Goal: Task Accomplishment & Management: Complete application form

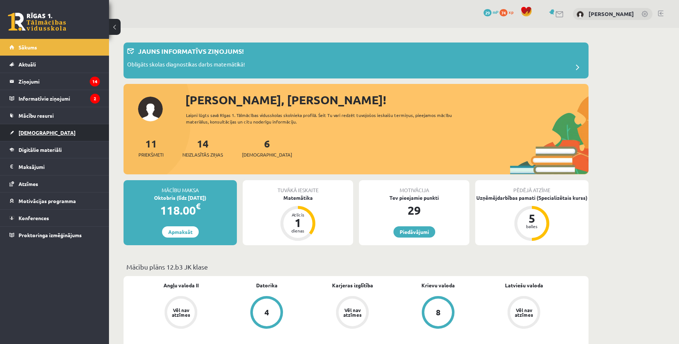
click at [43, 135] on link "[DEMOGRAPHIC_DATA]" at bounding box center [54, 132] width 90 height 17
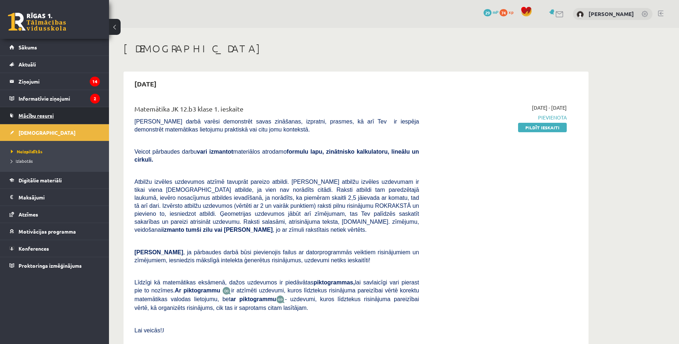
click at [66, 113] on link "Mācību resursi" at bounding box center [54, 115] width 90 height 17
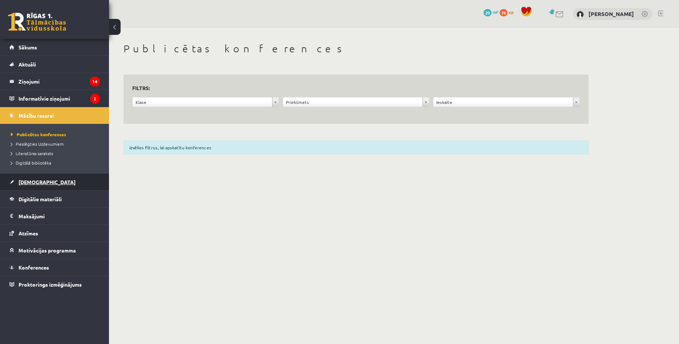
click at [53, 176] on link "[DEMOGRAPHIC_DATA]" at bounding box center [54, 182] width 90 height 17
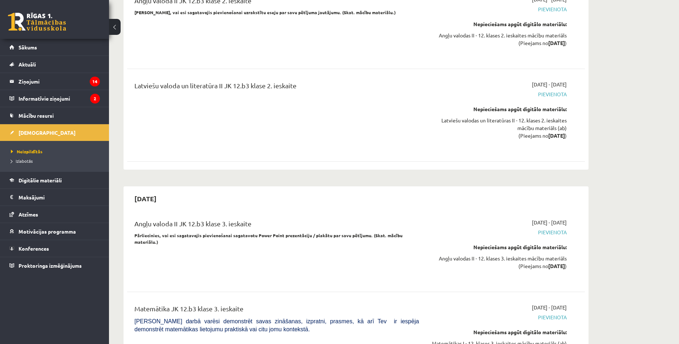
scroll to position [2409, 0]
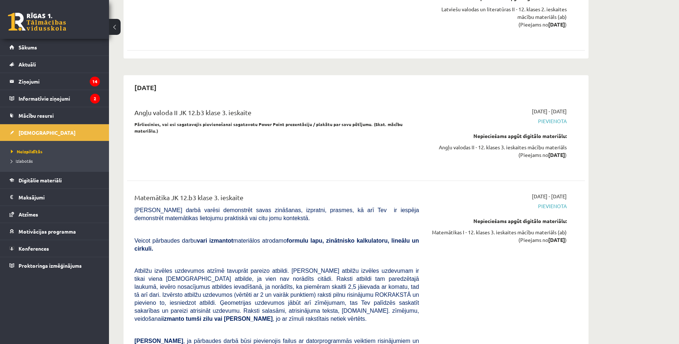
drag, startPoint x: 255, startPoint y: 128, endPoint x: 270, endPoint y: 128, distance: 14.9
click at [264, 193] on div "Matemātika JK 12.b3 klase 3. ieskaite" at bounding box center [276, 199] width 284 height 13
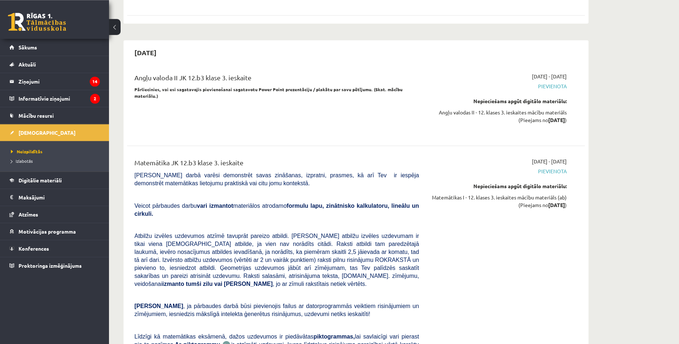
click at [268, 191] on p at bounding box center [276, 194] width 284 height 7
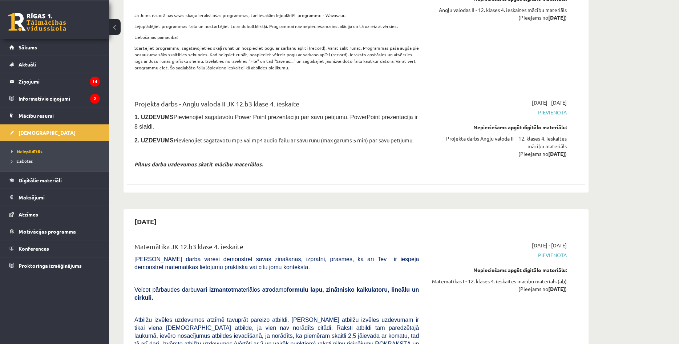
scroll to position [3333, 0]
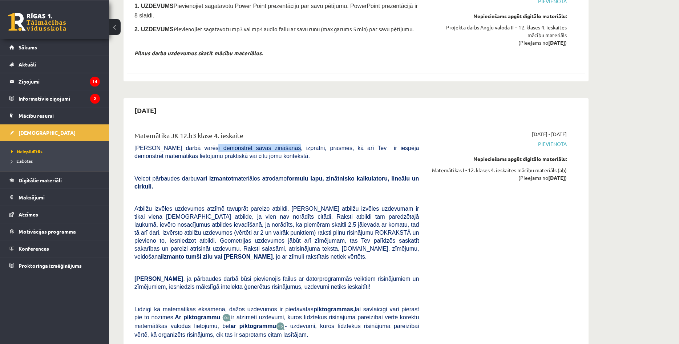
drag, startPoint x: 214, startPoint y: 50, endPoint x: 292, endPoint y: 52, distance: 78.1
click at [277, 145] on span "[PERSON_NAME] darbā varēsi demonstrēt savas zināšanas, izpratni, prasmes, kā ar…" at bounding box center [276, 152] width 284 height 14
click at [280, 130] on div "Matemātika JK 12.b3 klase 4. ieskaite" at bounding box center [276, 136] width 284 height 13
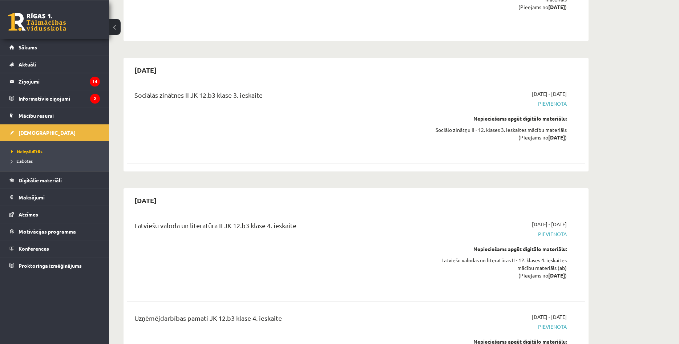
scroll to position [3871, 0]
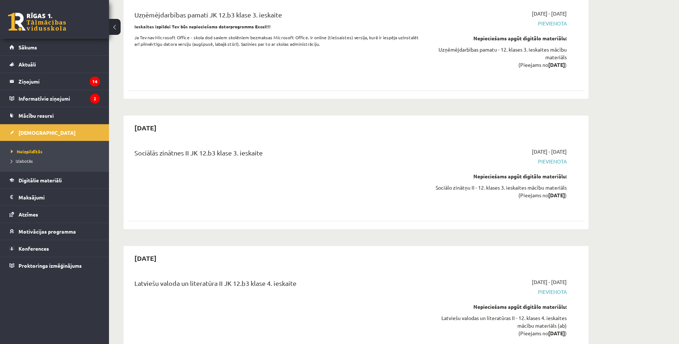
click at [268, 271] on div "Latviešu valoda un literatūra II JK 12.b3 klase 4. ieskaite 2026-04-01 - 2026-0…" at bounding box center [356, 313] width 458 height 84
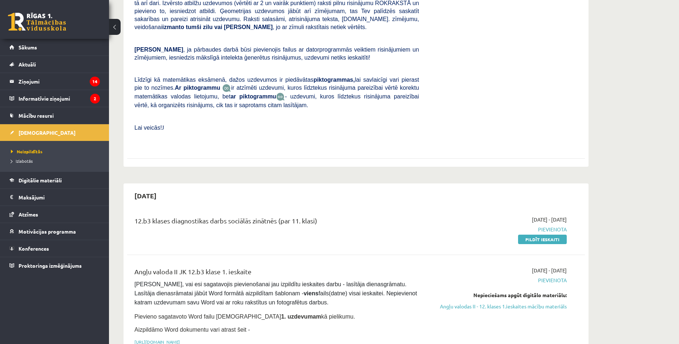
scroll to position [0, 0]
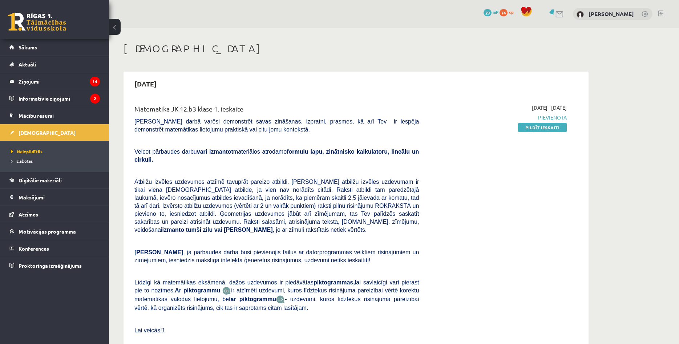
click at [219, 251] on div "Matemātika JK 12.b3 klase 1. ieskaite Pārbaudes darbā varēsi demonstrēt savas z…" at bounding box center [276, 227] width 295 height 246
click at [213, 268] on p at bounding box center [276, 271] width 284 height 7
click at [338, 238] on p at bounding box center [276, 241] width 284 height 7
click at [269, 135] on div "Matemātika JK 12.b3 klase 1. ieskaite Pārbaudes darbā varēsi demonstrēt savas z…" at bounding box center [276, 227] width 295 height 246
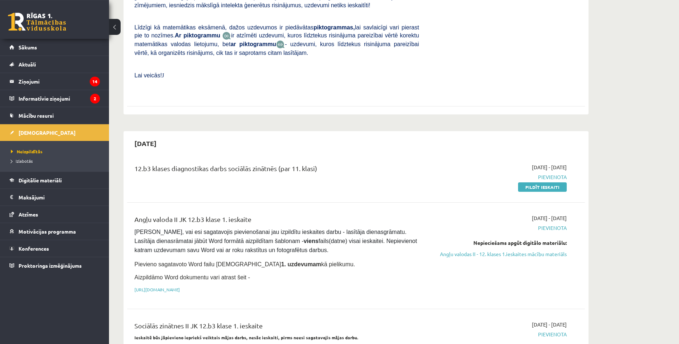
scroll to position [259, 0]
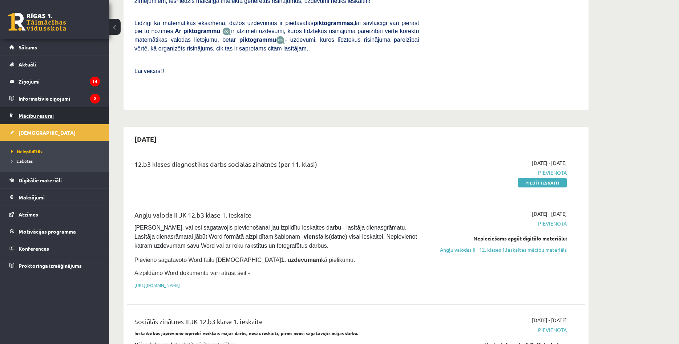
click at [46, 113] on span "Mācību resursi" at bounding box center [36, 115] width 35 height 7
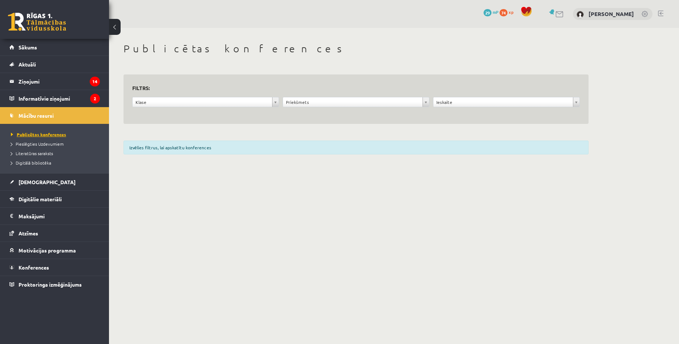
click at [45, 135] on span "Publicētas konferences" at bounding box center [38, 135] width 55 height 6
click at [184, 153] on div "Izvēlies filtrus, lai apskatītu konferences" at bounding box center [356, 148] width 465 height 14
click at [186, 104] on body "0 Dāvanas 29 mP 74 xp Jēkabs Zelmenis Sākums Aktuāli Kā mācīties eSKOLĀ Kontakt…" at bounding box center [339, 172] width 679 height 344
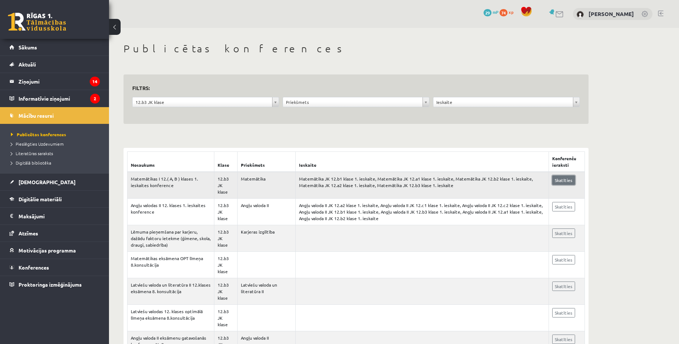
click at [564, 179] on link "Skatīties" at bounding box center [563, 179] width 23 height 9
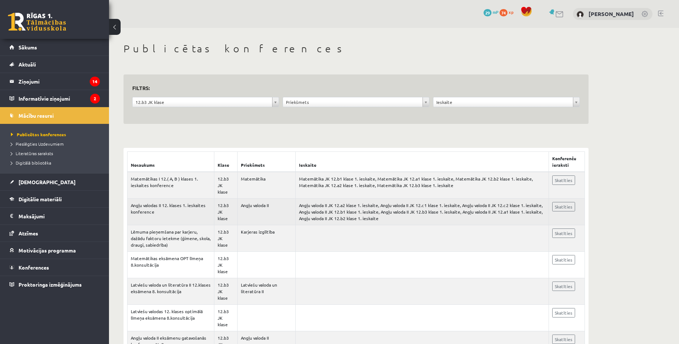
click at [395, 199] on td "Angļu valoda II JK 12.a2 klase 1. ieskaite, Angļu valoda II JK 12.c1 klase 1. i…" at bounding box center [422, 212] width 253 height 27
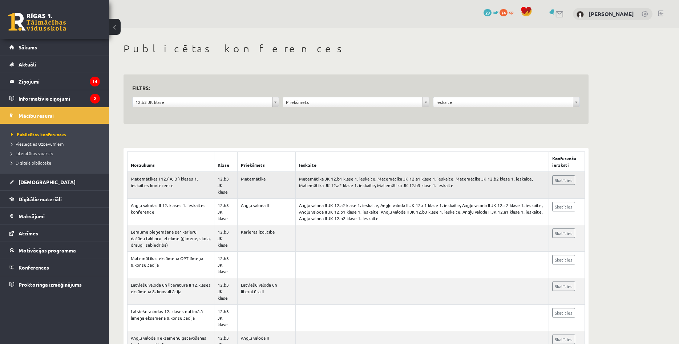
click at [391, 183] on td "Matemātika JK 12.b1 klase 1. ieskaite, Matemātika JK 12.a1 klase 1. ieskaite, M…" at bounding box center [422, 185] width 253 height 27
click at [56, 184] on link "[DEMOGRAPHIC_DATA]" at bounding box center [54, 182] width 90 height 17
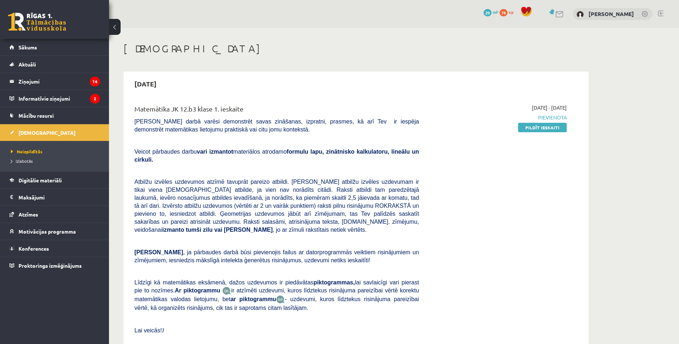
click at [289, 159] on div "Matemātika JK 12.b3 klase 1. ieskaite [PERSON_NAME] darbā varēsi demonstrēt sav…" at bounding box center [276, 227] width 295 height 246
click at [280, 167] on p at bounding box center [276, 170] width 284 height 7
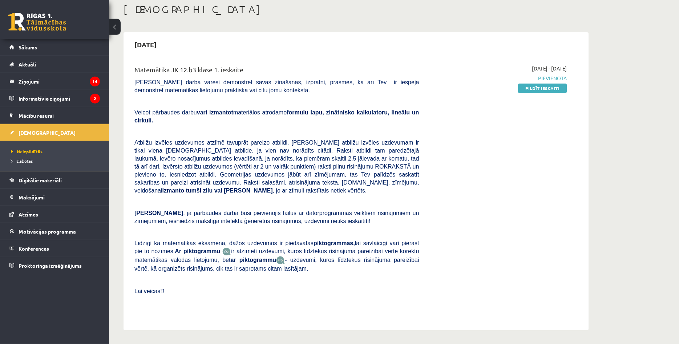
scroll to position [37, 0]
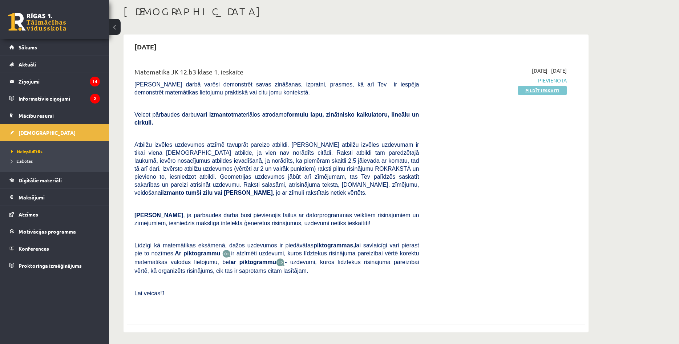
click at [535, 93] on link "Pildīt ieskaiti" at bounding box center [542, 90] width 49 height 9
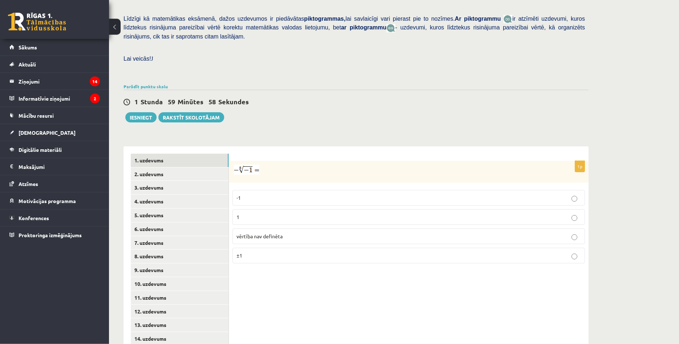
scroll to position [191, 0]
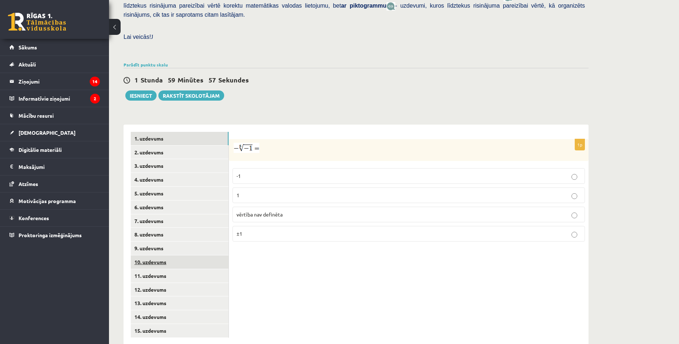
click at [167, 255] on link "10. uzdevums" at bounding box center [180, 261] width 98 height 13
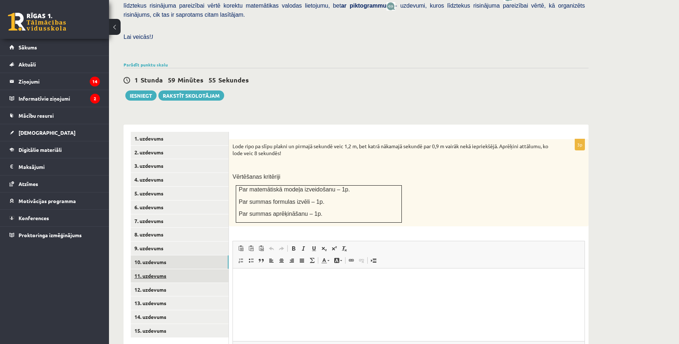
scroll to position [0, 0]
click at [170, 269] on link "11. uzdevums" at bounding box center [180, 275] width 98 height 13
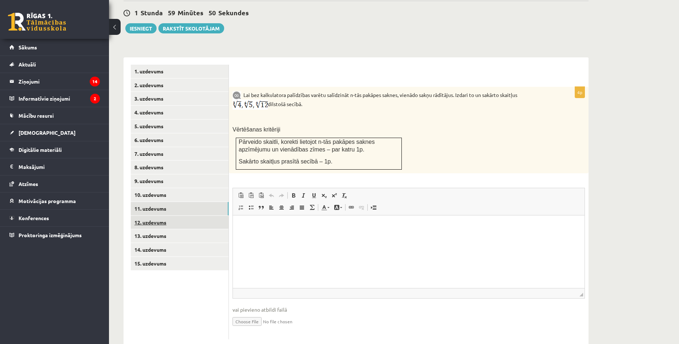
click at [186, 216] on link "12. uzdevums" at bounding box center [180, 222] width 98 height 13
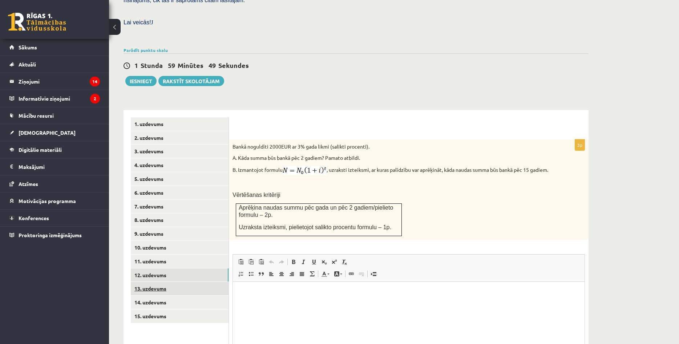
click at [184, 282] on link "13. uzdevums" at bounding box center [180, 288] width 98 height 13
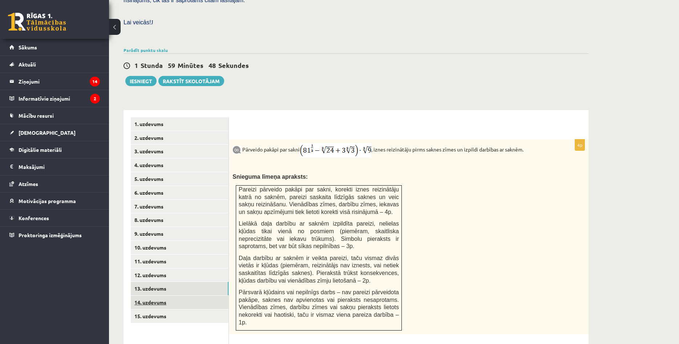
click at [184, 296] on link "14. uzdevums" at bounding box center [180, 302] width 98 height 13
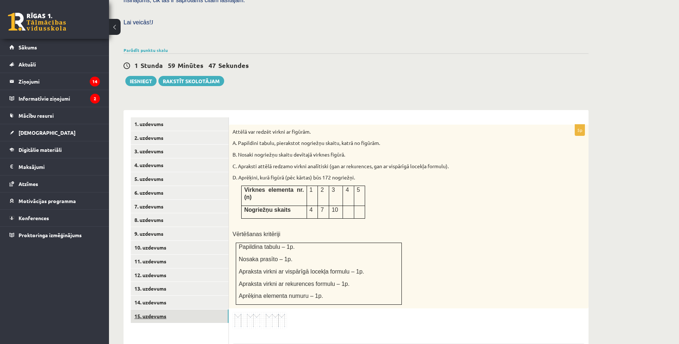
click at [184, 310] on link "15. uzdevums" at bounding box center [180, 316] width 98 height 13
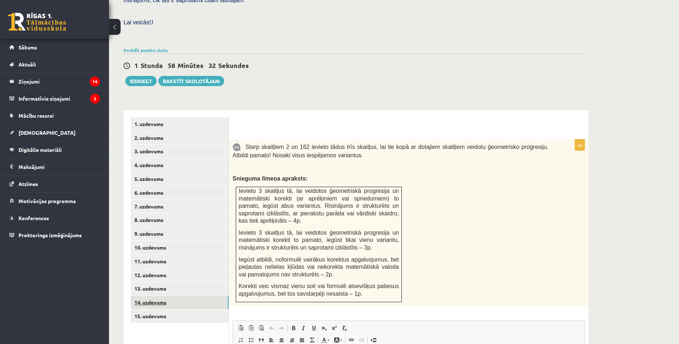
click at [184, 296] on link "14. uzdevums" at bounding box center [180, 302] width 98 height 13
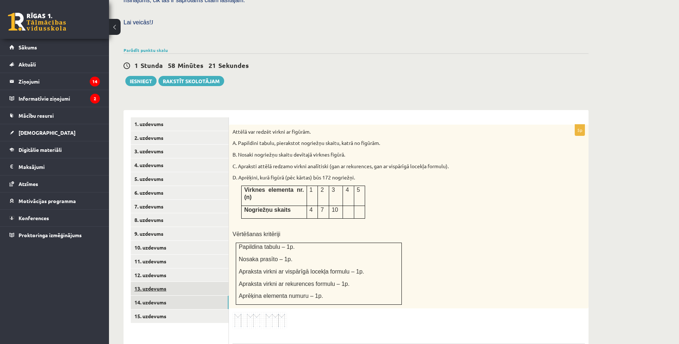
click at [190, 282] on link "13. uzdevums" at bounding box center [180, 288] width 98 height 13
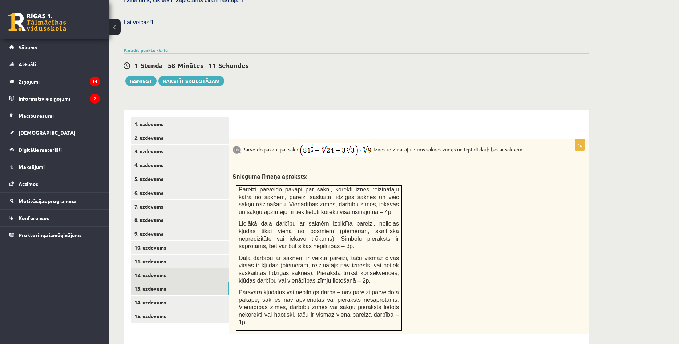
click at [177, 268] on link "12. uzdevums" at bounding box center [180, 274] width 98 height 13
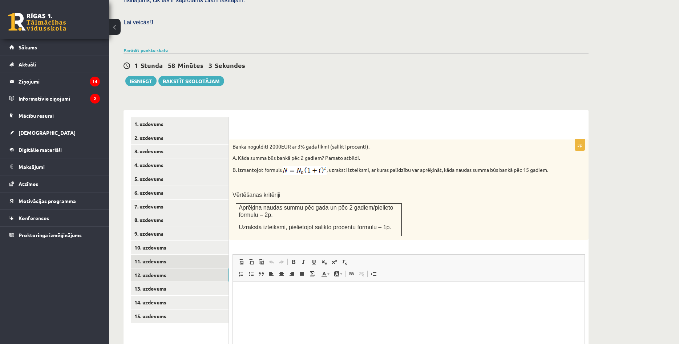
click at [177, 255] on link "11. uzdevums" at bounding box center [180, 261] width 98 height 13
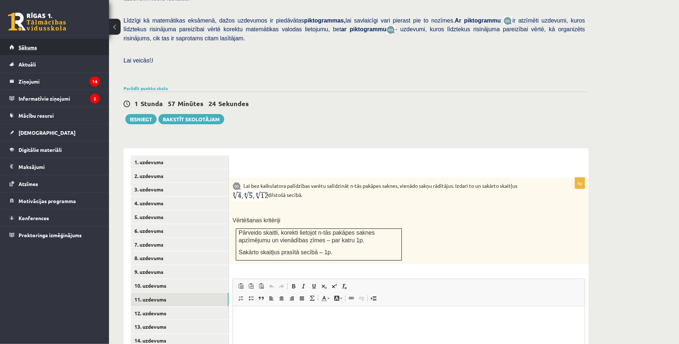
scroll to position [154, 0]
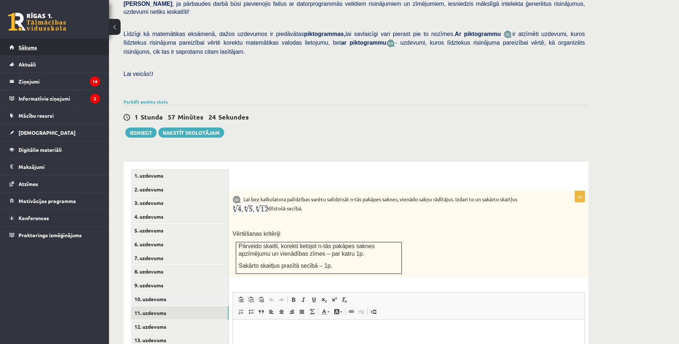
click at [65, 47] on link "Sākums" at bounding box center [54, 47] width 90 height 17
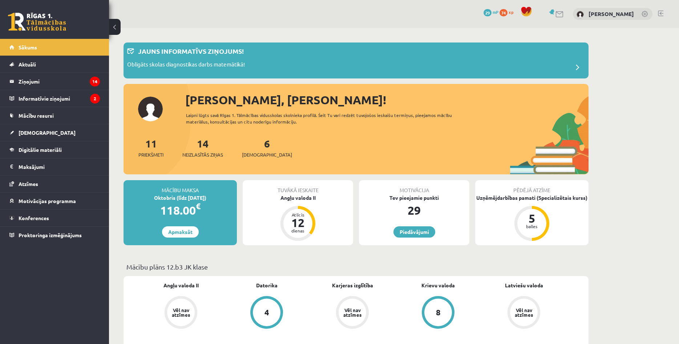
click at [661, 13] on link at bounding box center [660, 14] width 5 height 6
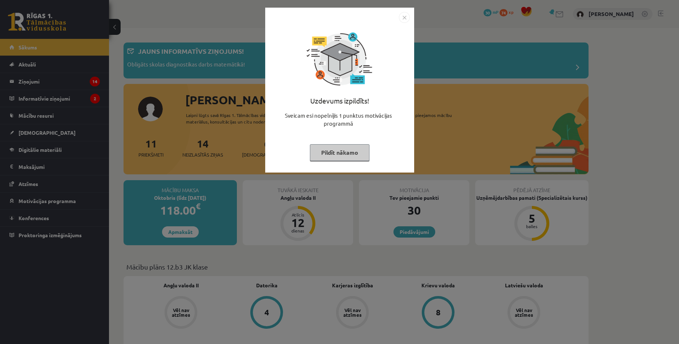
drag, startPoint x: 336, startPoint y: 157, endPoint x: 331, endPoint y: 153, distance: 6.0
click at [335, 156] on button "Pildīt nākamo" at bounding box center [340, 152] width 60 height 17
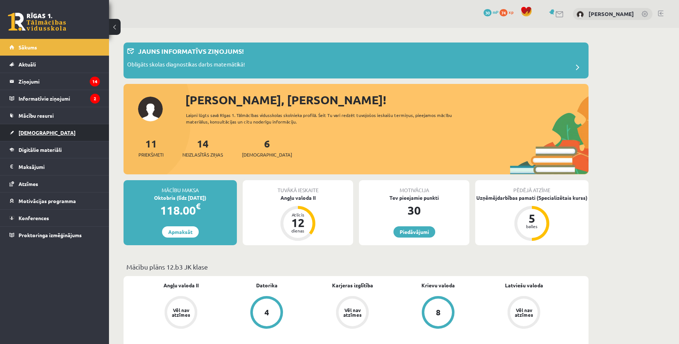
click at [49, 130] on link "[DEMOGRAPHIC_DATA]" at bounding box center [54, 132] width 90 height 17
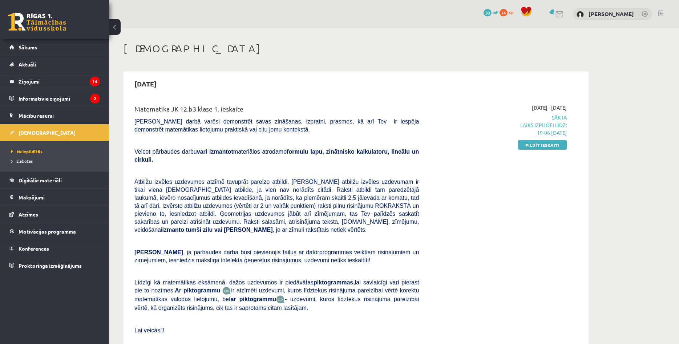
drag, startPoint x: 135, startPoint y: 109, endPoint x: 298, endPoint y: 104, distance: 163.6
click at [298, 104] on div "Matemātika JK 12.b3 klase 1. ieskaite" at bounding box center [276, 110] width 284 height 13
copy div "Matemātika JK 12.b3 klase 1. ieskaite"
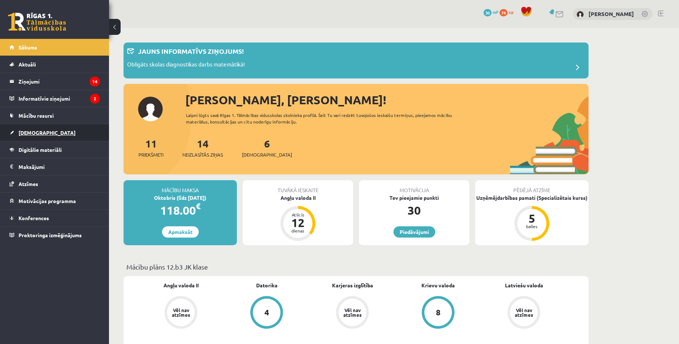
click at [61, 134] on link "[DEMOGRAPHIC_DATA]" at bounding box center [54, 132] width 90 height 17
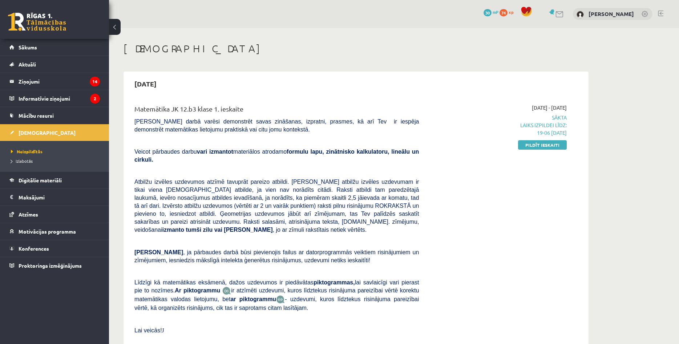
drag, startPoint x: 480, startPoint y: 150, endPoint x: 474, endPoint y: 149, distance: 5.9
click at [479, 150] on div "[DATE] - [DATE] Sākta Laiks izpildei līdz: 19-06 [DATE] Pildīt ieskaiti" at bounding box center [498, 227] width 148 height 246
click at [472, 149] on div "[DATE] - [DATE] Sākta Laiks izpildei līdz: 19-06 [DATE] Pildīt ieskaiti" at bounding box center [498, 227] width 148 height 246
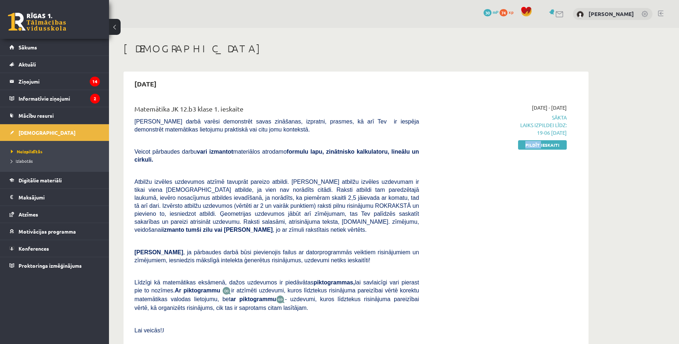
click at [471, 149] on div "[DATE] - [DATE] Sākta Laiks izpildei līdz: 19-06 [DATE] Pildīt ieskaiti" at bounding box center [498, 227] width 148 height 246
click at [470, 149] on div "[DATE] - [DATE] Sākta Laiks izpildei līdz: 19-06 [DATE] Pildīt ieskaiti" at bounding box center [498, 227] width 148 height 246
click at [464, 114] on span "Sākta Laiks izpildei līdz: 19-06 [DATE]" at bounding box center [498, 125] width 137 height 23
click at [480, 120] on span "Sākta Laiks izpildei līdz: 19-06 [DATE]" at bounding box center [498, 125] width 137 height 23
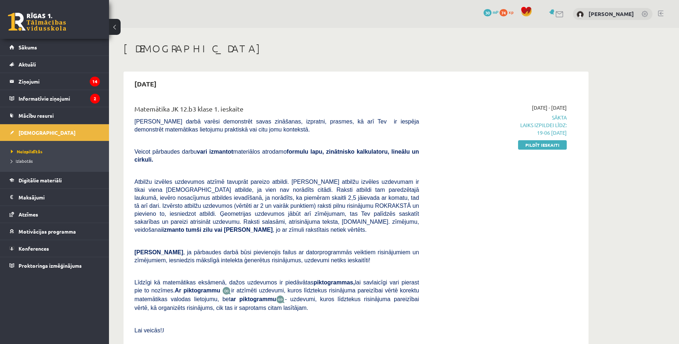
click at [466, 121] on span "Sākta Laiks izpildei līdz: 19-06 [DATE]" at bounding box center [498, 125] width 137 height 23
click at [317, 96] on div "[DATE] Matemātika JK 12.b3 klase 1. ieskaite [PERSON_NAME] darbā varēsi demonst…" at bounding box center [356, 221] width 465 height 298
click at [323, 88] on div "[DATE]" at bounding box center [356, 83] width 458 height 17
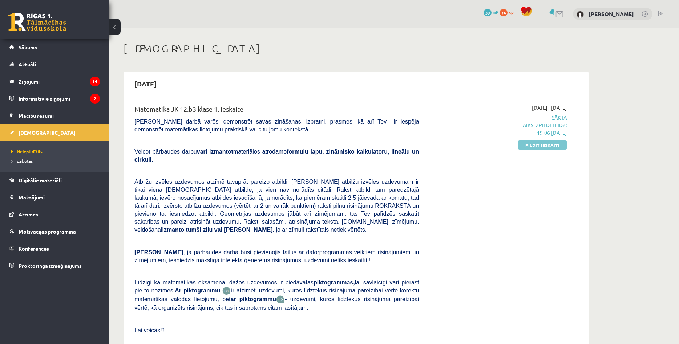
click at [527, 145] on link "Pildīt ieskaiti" at bounding box center [542, 144] width 49 height 9
click at [331, 142] on p at bounding box center [276, 140] width 284 height 7
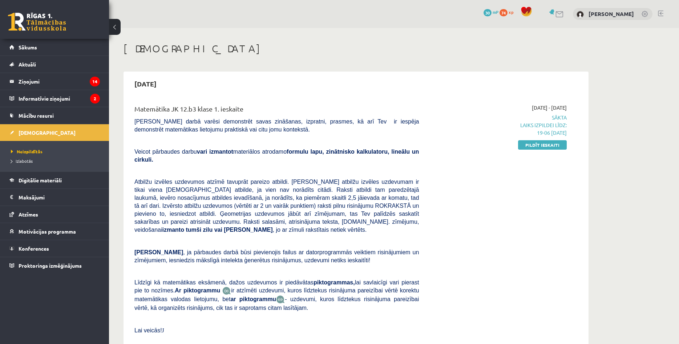
click at [258, 134] on div "Matemātika JK 12.b3 klase 1. ieskaite [PERSON_NAME] darbā varēsi demonstrēt sav…" at bounding box center [276, 227] width 295 height 246
click at [257, 90] on div "[DATE]" at bounding box center [356, 83] width 458 height 17
click at [253, 94] on div "[DATE] Matemātika JK 12.b3 klase 1. ieskaite [PERSON_NAME] darbā varēsi demonst…" at bounding box center [356, 221] width 465 height 298
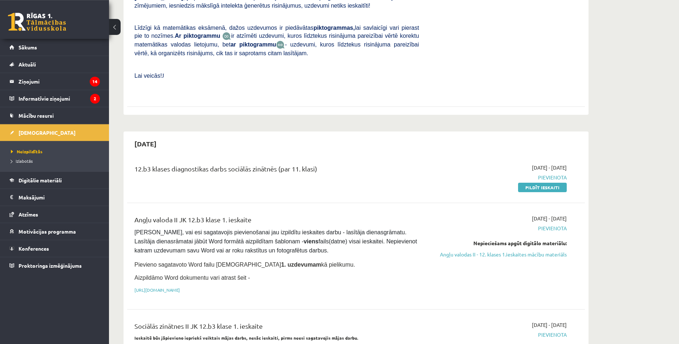
scroll to position [259, 0]
